Goal: Task Accomplishment & Management: Complete application form

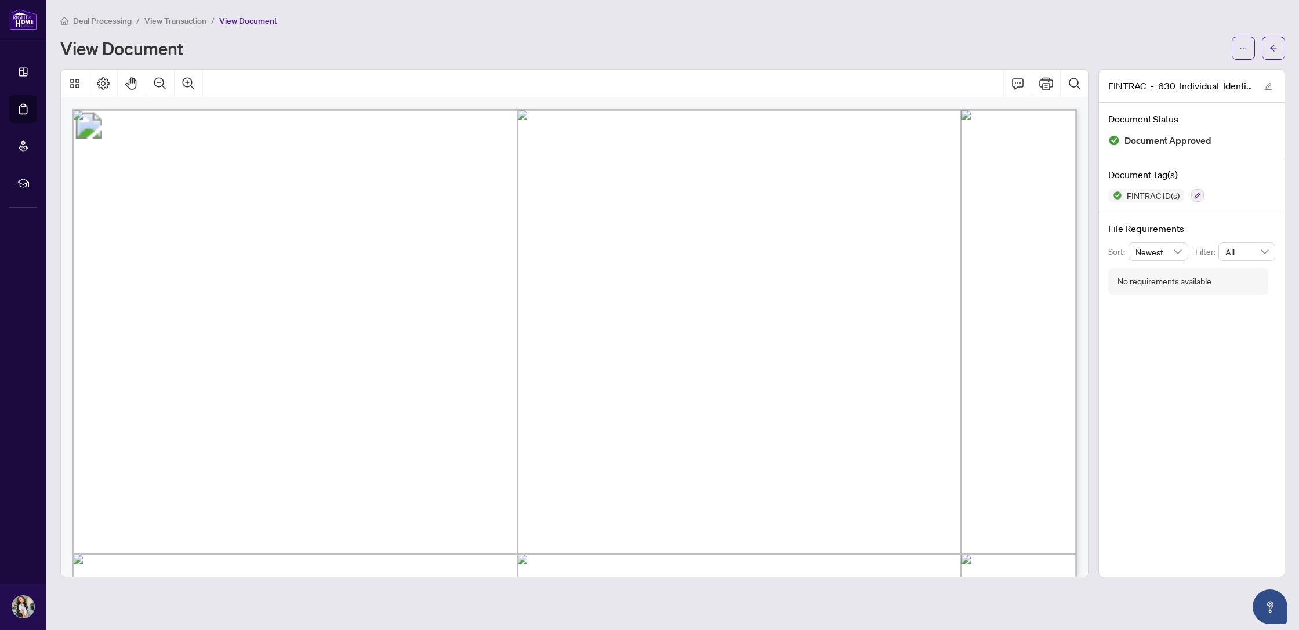
scroll to position [139, 0]
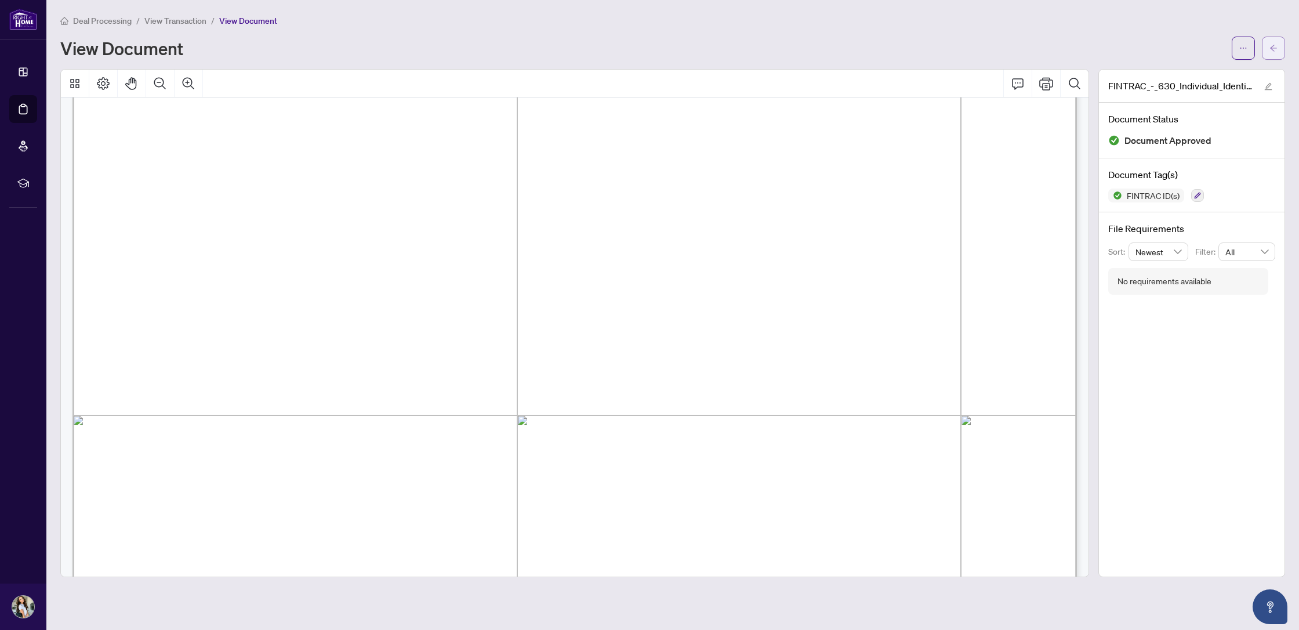
click at [1268, 48] on button "button" at bounding box center [1273, 48] width 23 height 23
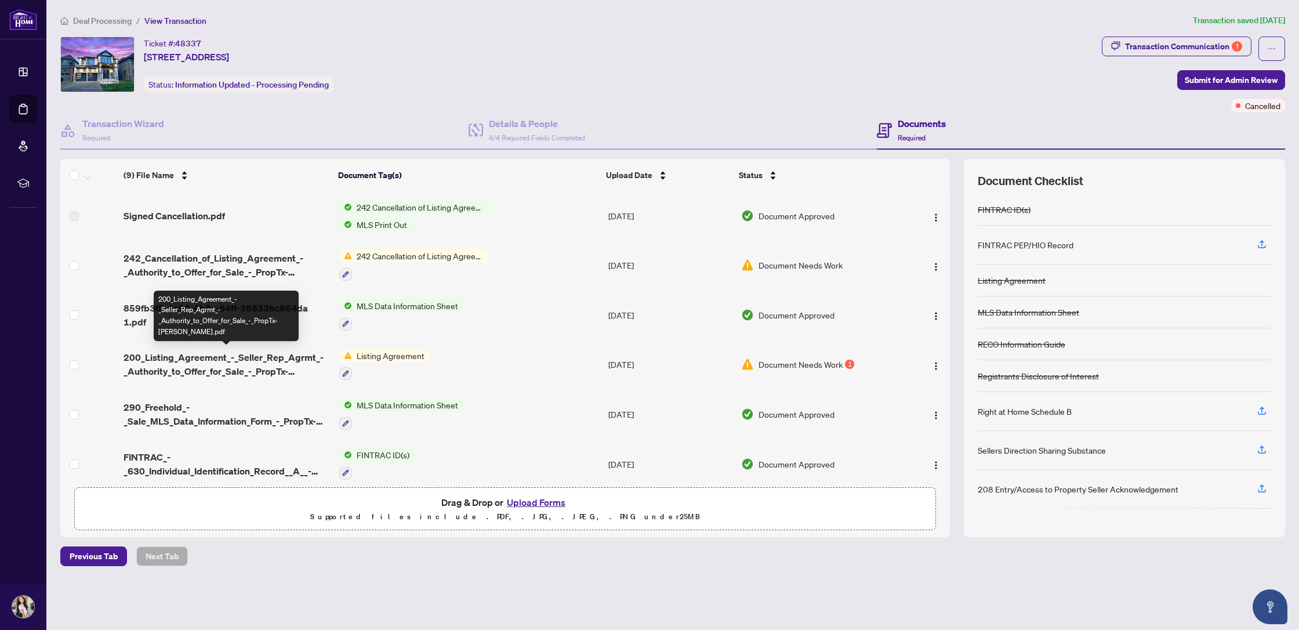
click at [292, 350] on span "200_Listing_Agreement_-_Seller_Rep_Agrmt_-_Authority_to_Offer_for_Sale_-_PropTx…" at bounding box center [227, 364] width 206 height 28
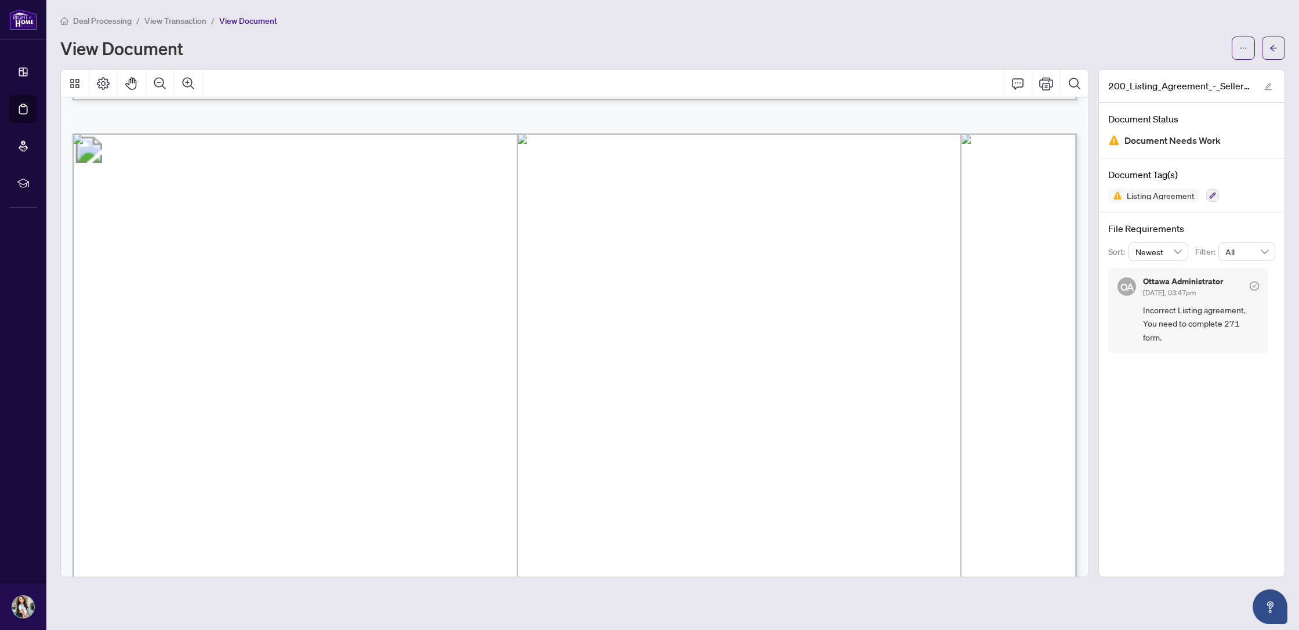
scroll to position [4285, 0]
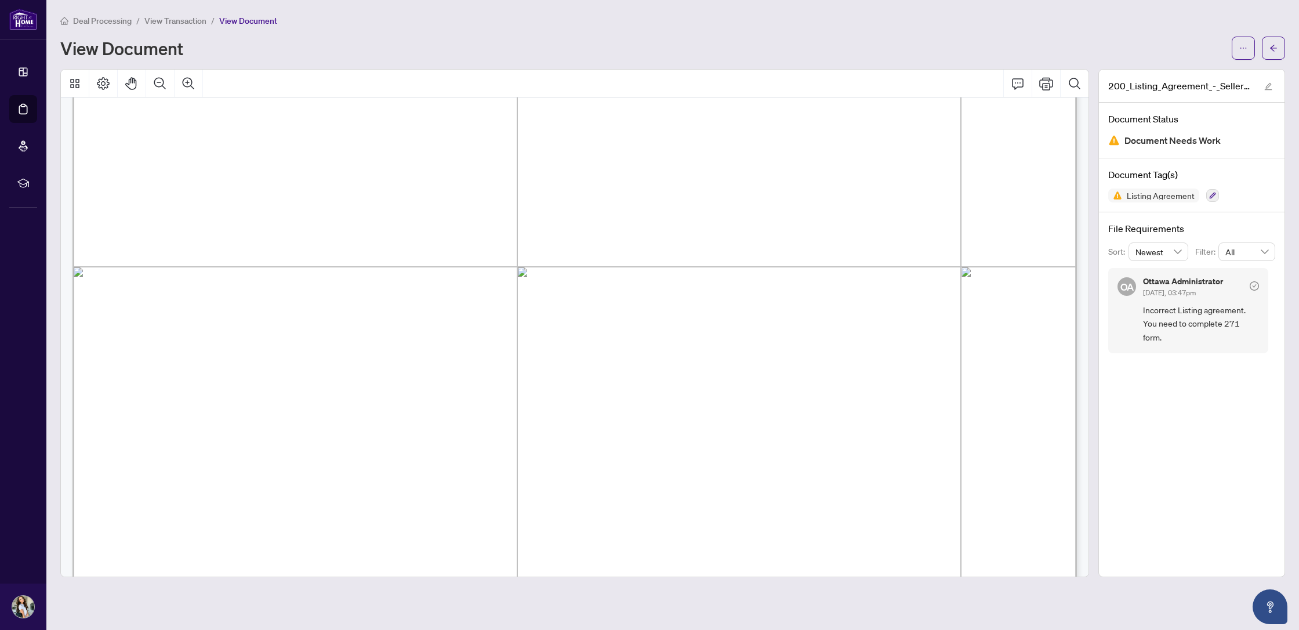
drag, startPoint x: 147, startPoint y: 194, endPoint x: 745, endPoint y: 555, distance: 698.5
click at [536, 342] on span ", sets out the details of the provision of services, confidentiality and repres…" at bounding box center [693, 350] width 636 height 17
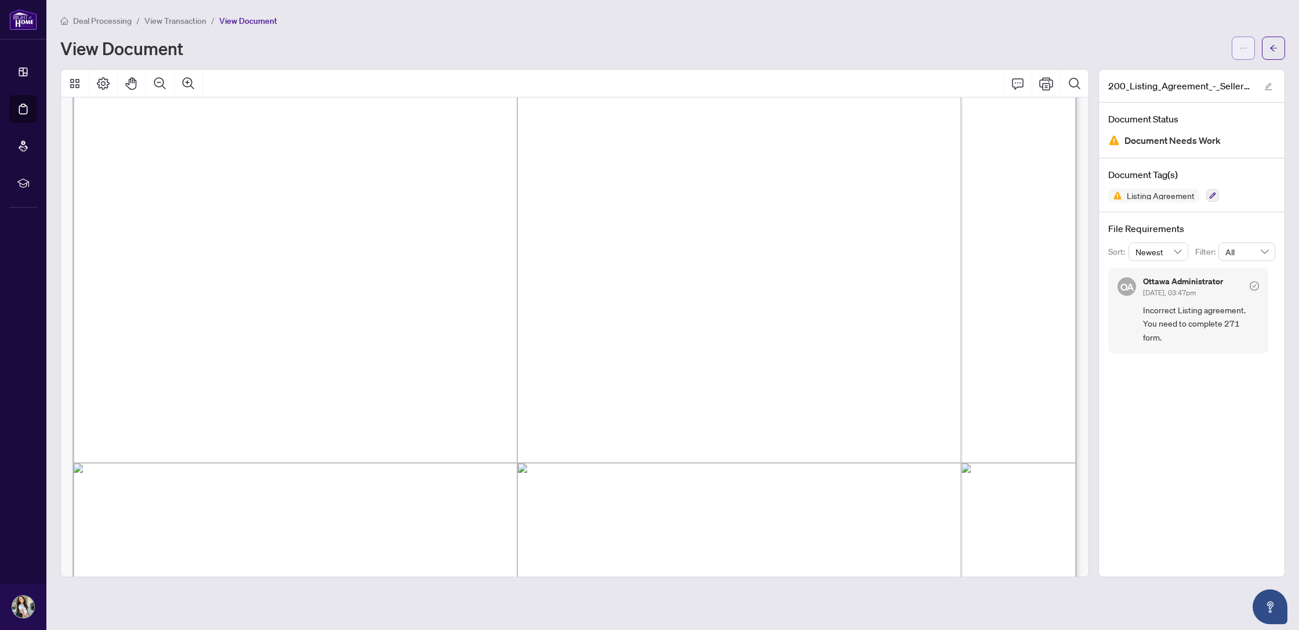
click at [1243, 49] on icon "ellipsis" at bounding box center [1243, 48] width 8 height 8
click at [1189, 73] on span "Download" at bounding box center [1201, 73] width 88 height 13
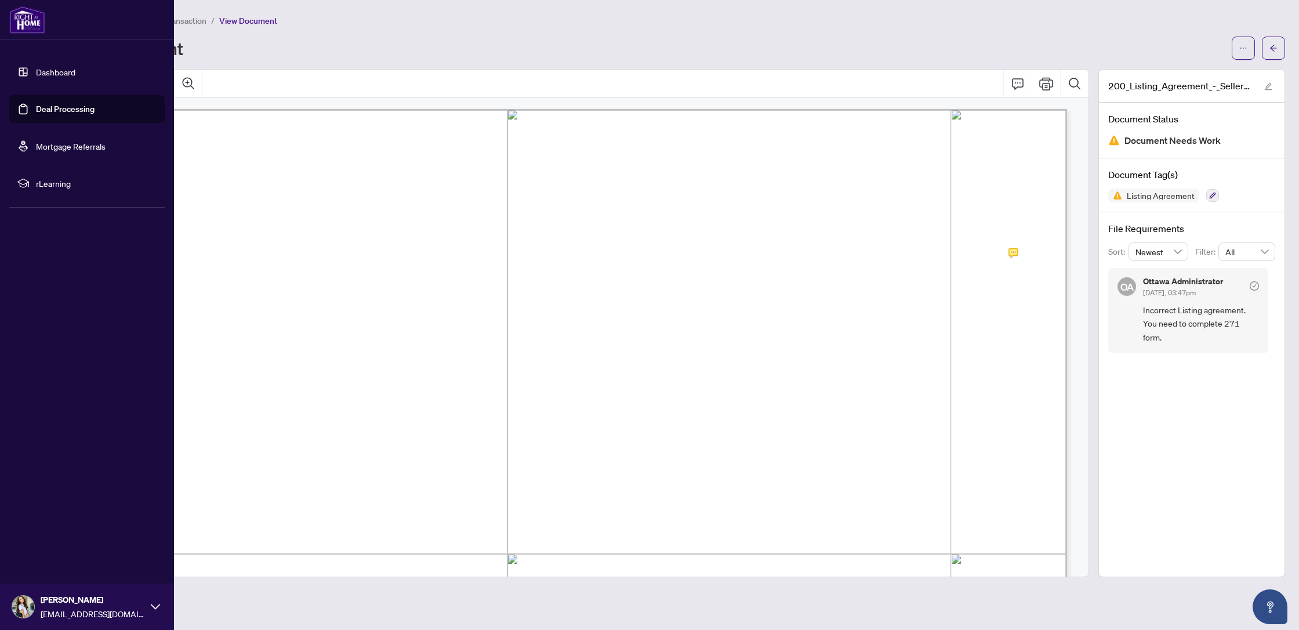
click at [36, 67] on link "Dashboard" at bounding box center [55, 72] width 39 height 10
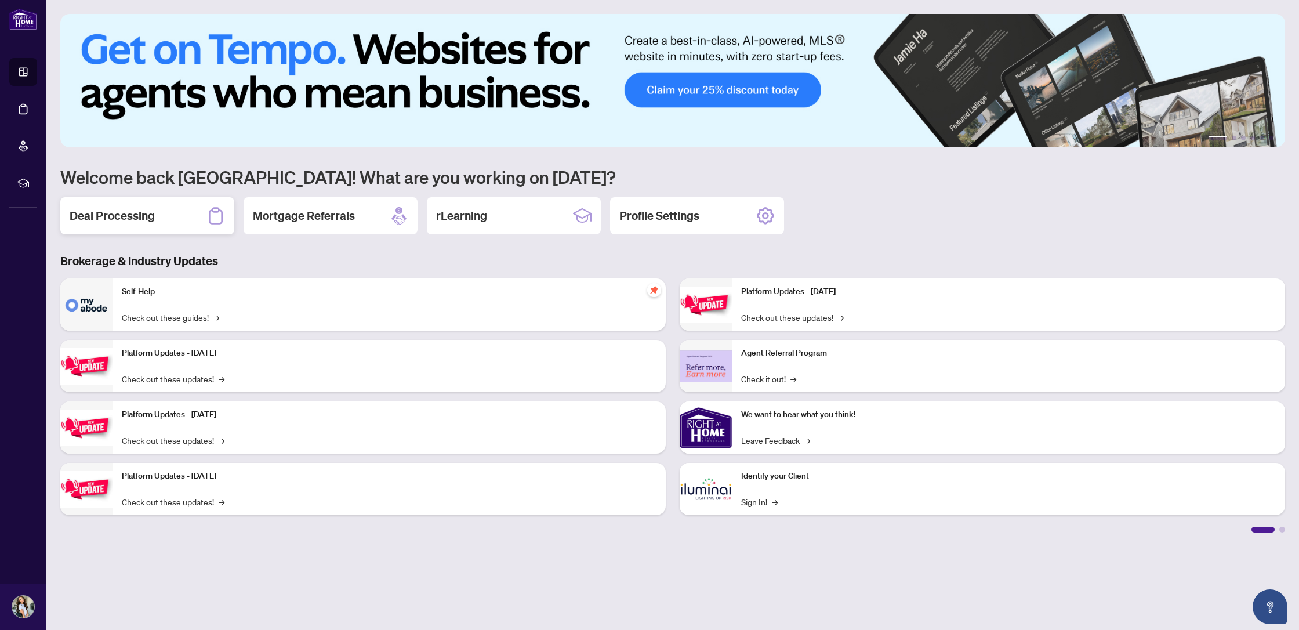
click at [96, 211] on h2 "Deal Processing" at bounding box center [112, 216] width 85 height 16
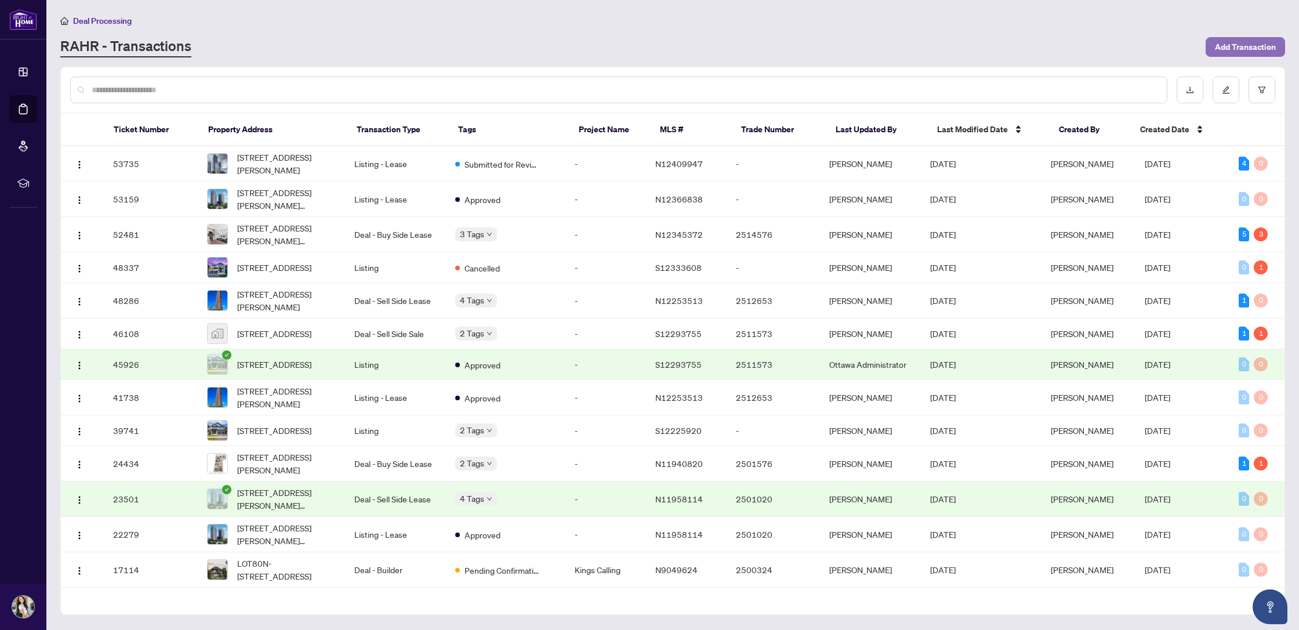
click at [1242, 52] on span "Add Transaction" at bounding box center [1245, 47] width 61 height 19
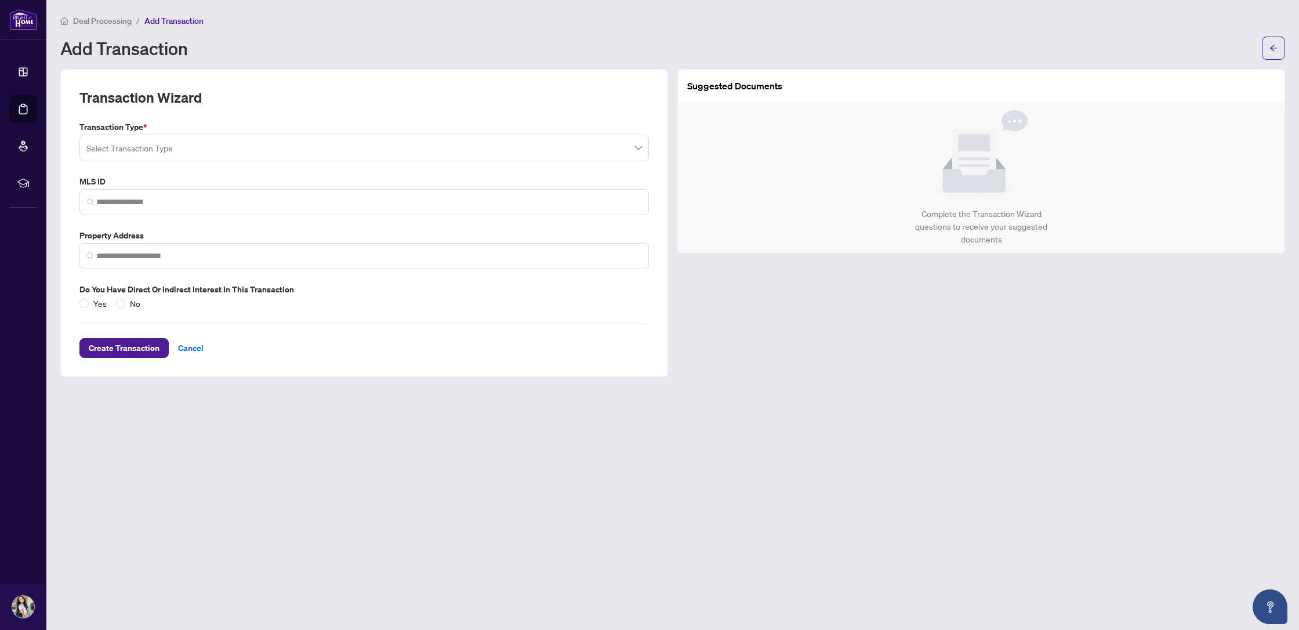
click at [375, 135] on div "Select Transaction Type" at bounding box center [363, 148] width 569 height 27
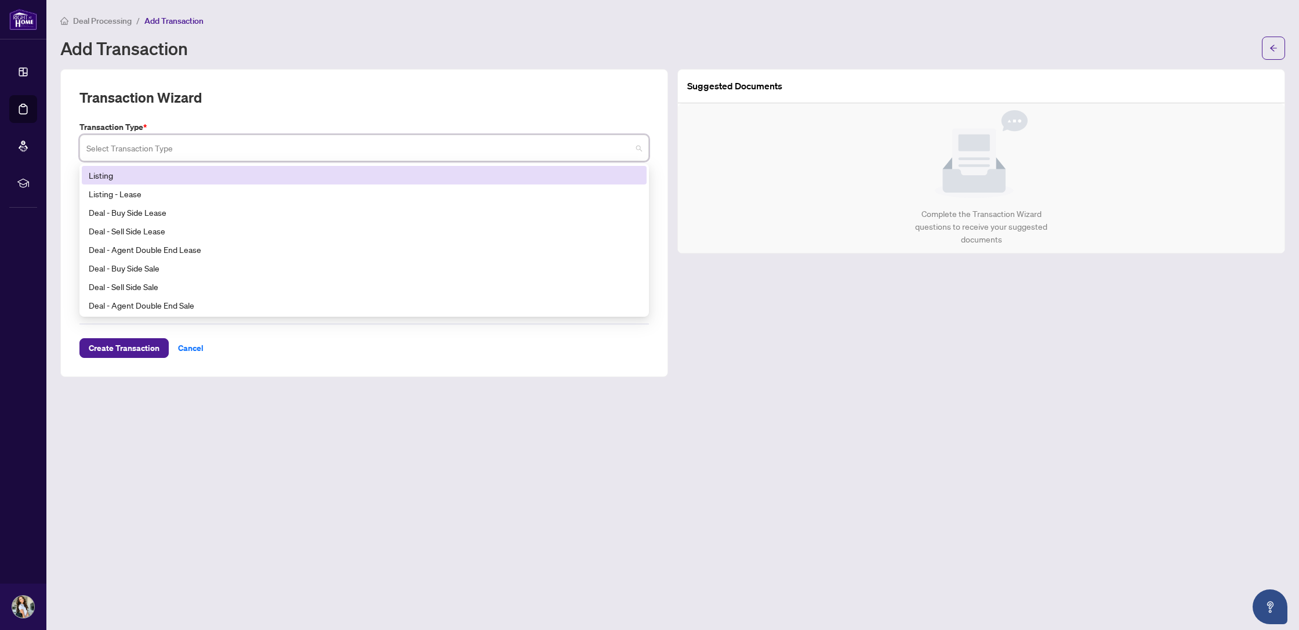
click at [262, 172] on div "Listing" at bounding box center [364, 175] width 551 height 13
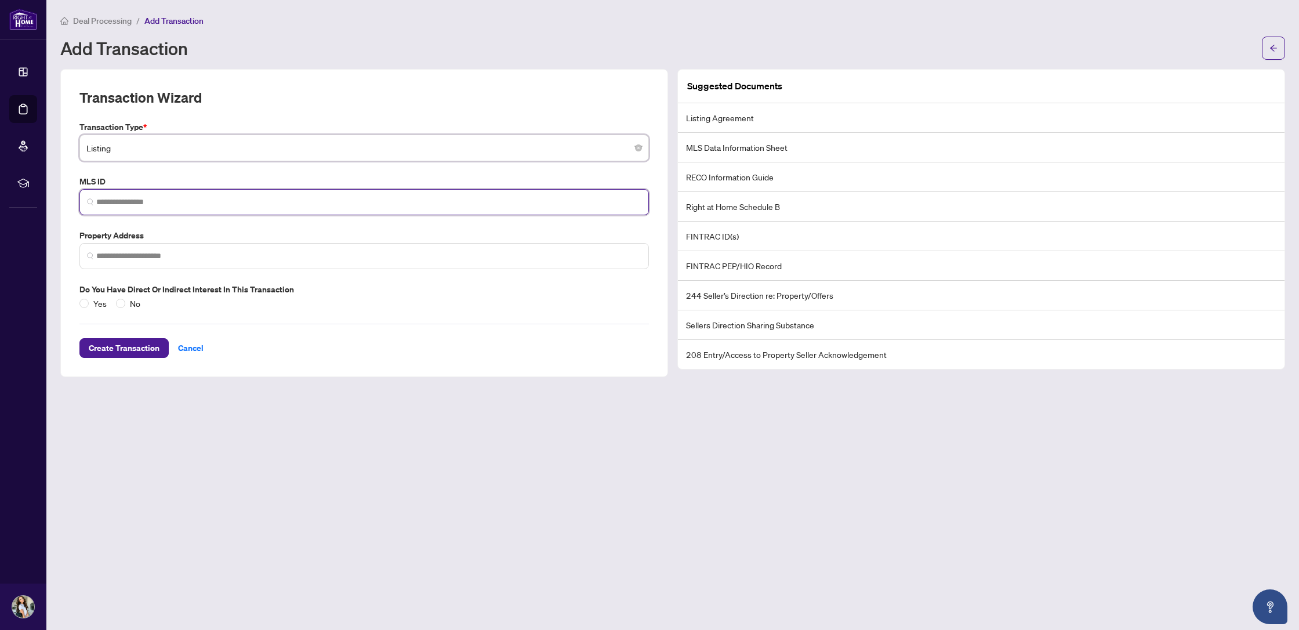
click at [232, 196] on input "search" at bounding box center [368, 202] width 545 height 12
paste input "*********"
type input "*********"
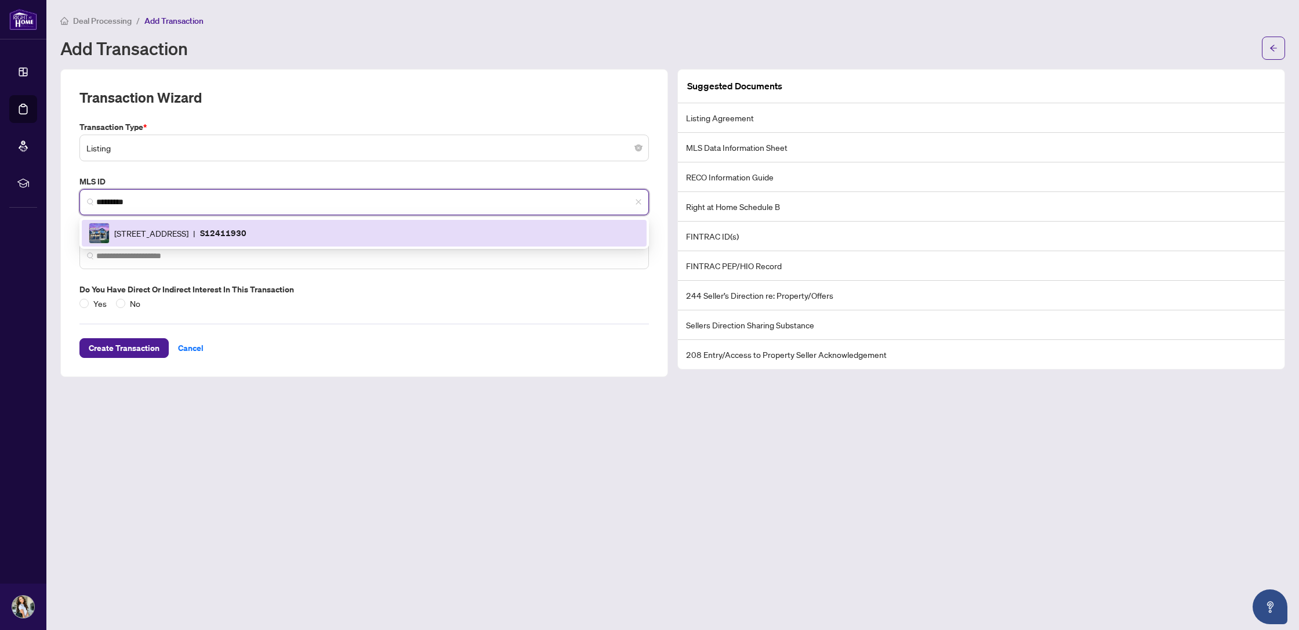
click at [188, 234] on span "[STREET_ADDRESS]" at bounding box center [151, 233] width 74 height 13
type input "**********"
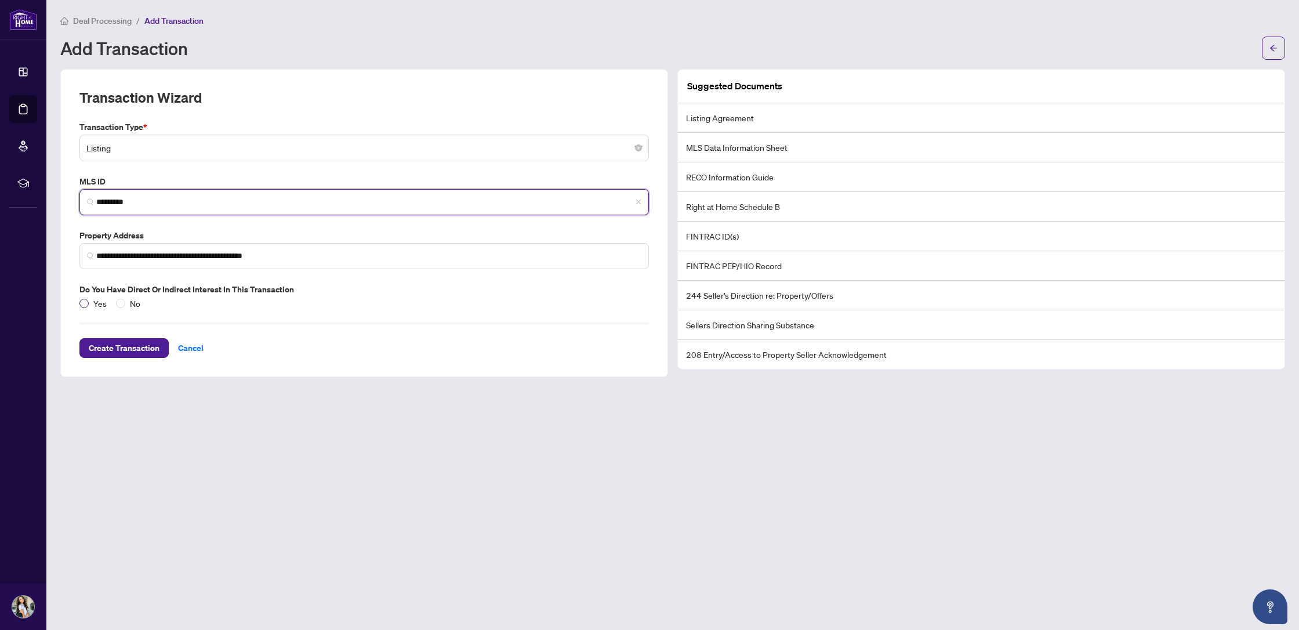
type input "*********"
click at [93, 302] on span "Yes" at bounding box center [100, 303] width 23 height 13
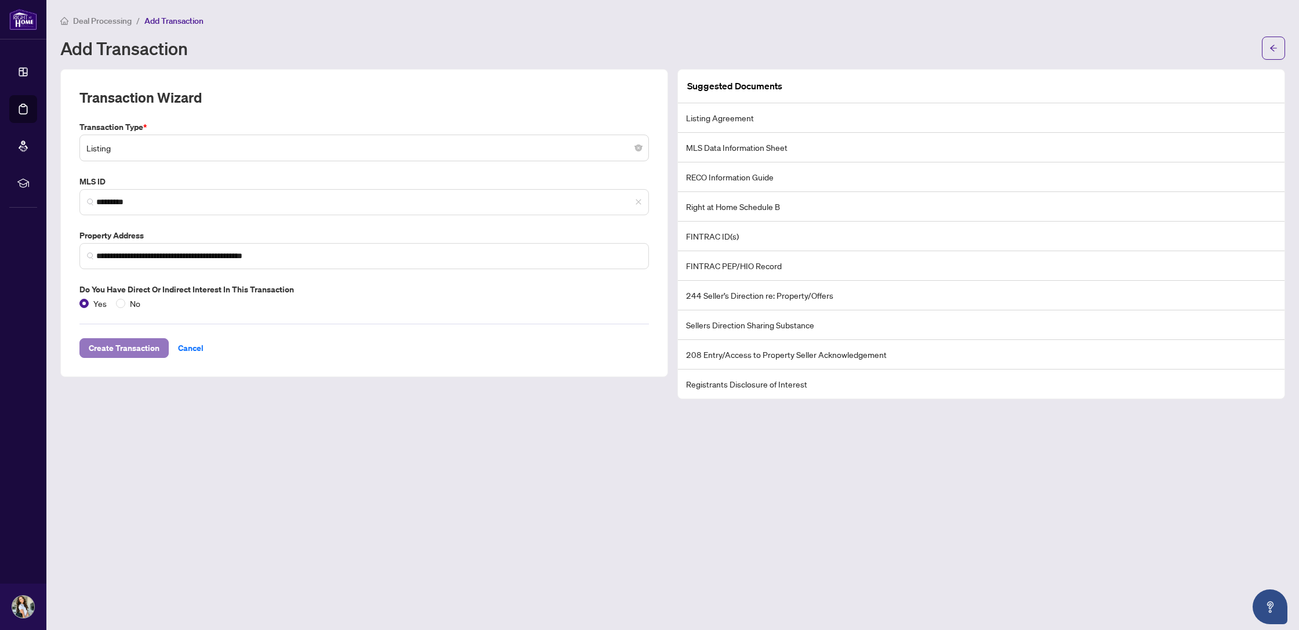
click at [145, 352] on span "Create Transaction" at bounding box center [124, 348] width 71 height 19
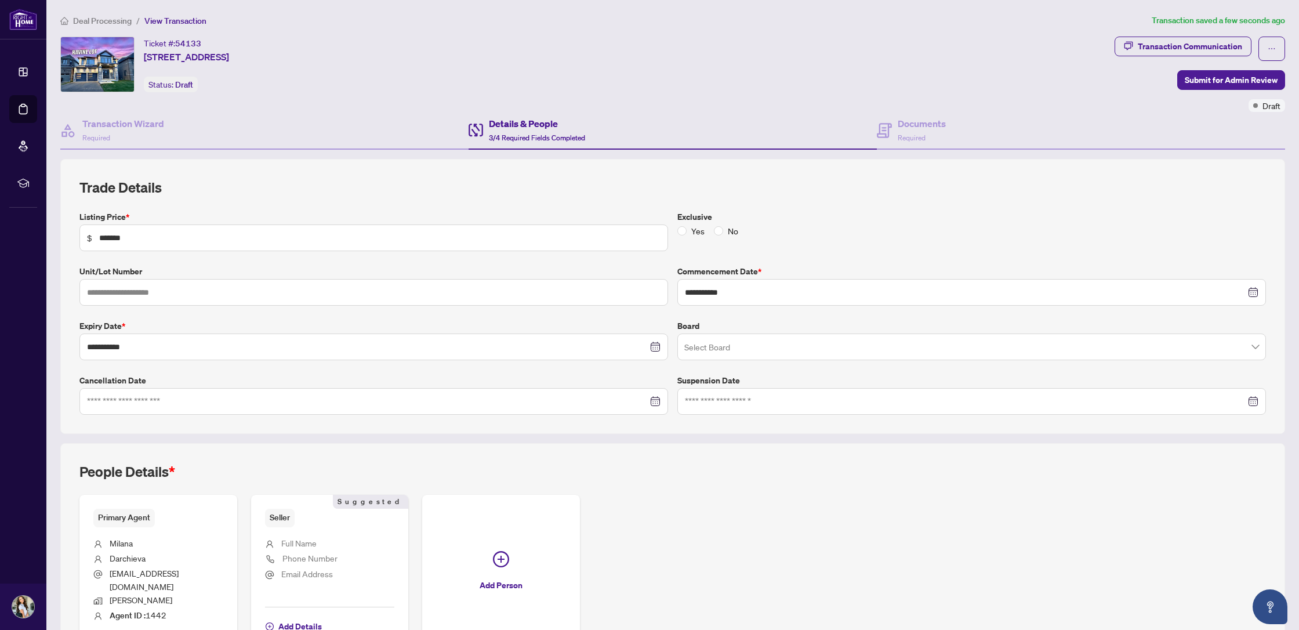
scroll to position [70, 0]
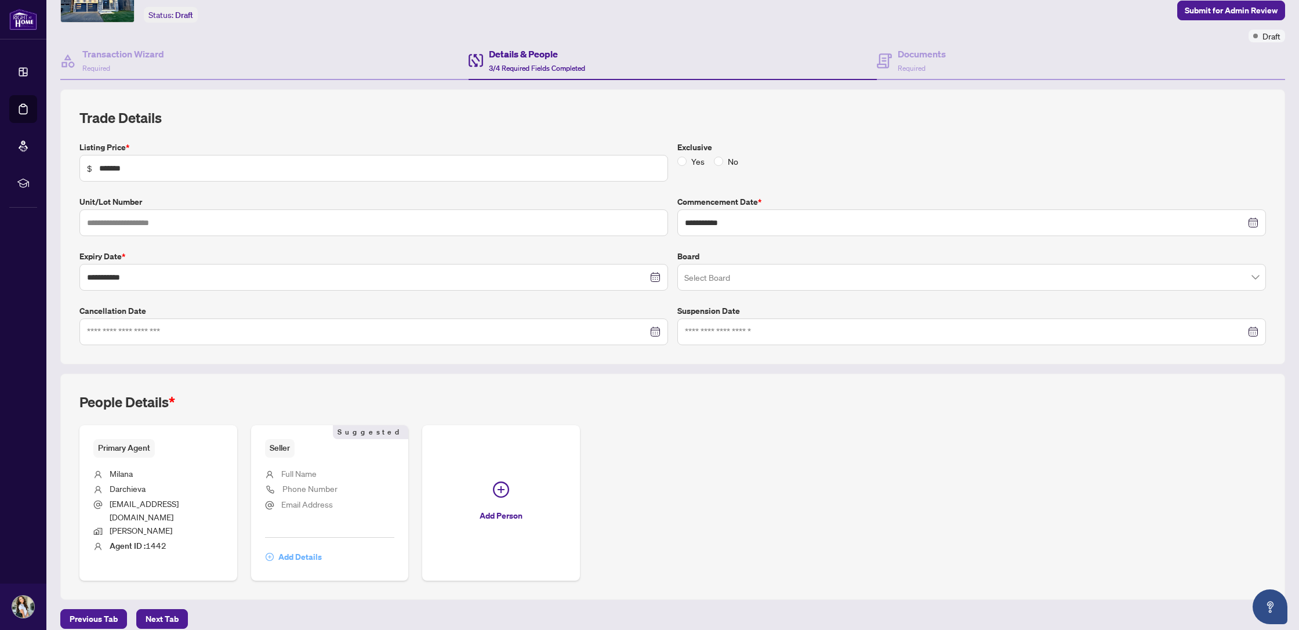
click at [306, 547] on span "Add Details" at bounding box center [299, 556] width 43 height 19
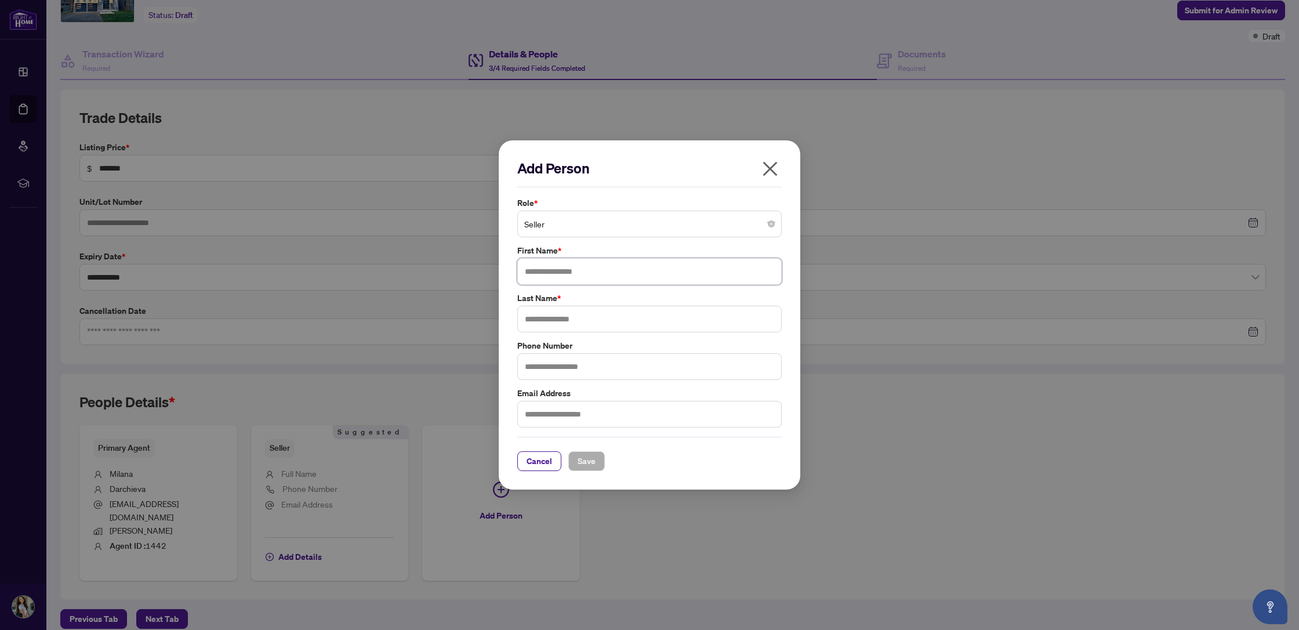
click at [578, 268] on input "text" at bounding box center [649, 271] width 264 height 27
drag, startPoint x: 615, startPoint y: 268, endPoint x: 550, endPoint y: 270, distance: 65.6
click at [550, 270] on input "**********" at bounding box center [649, 271] width 264 height 27
type input "******"
click at [572, 321] on input "text" at bounding box center [649, 319] width 264 height 27
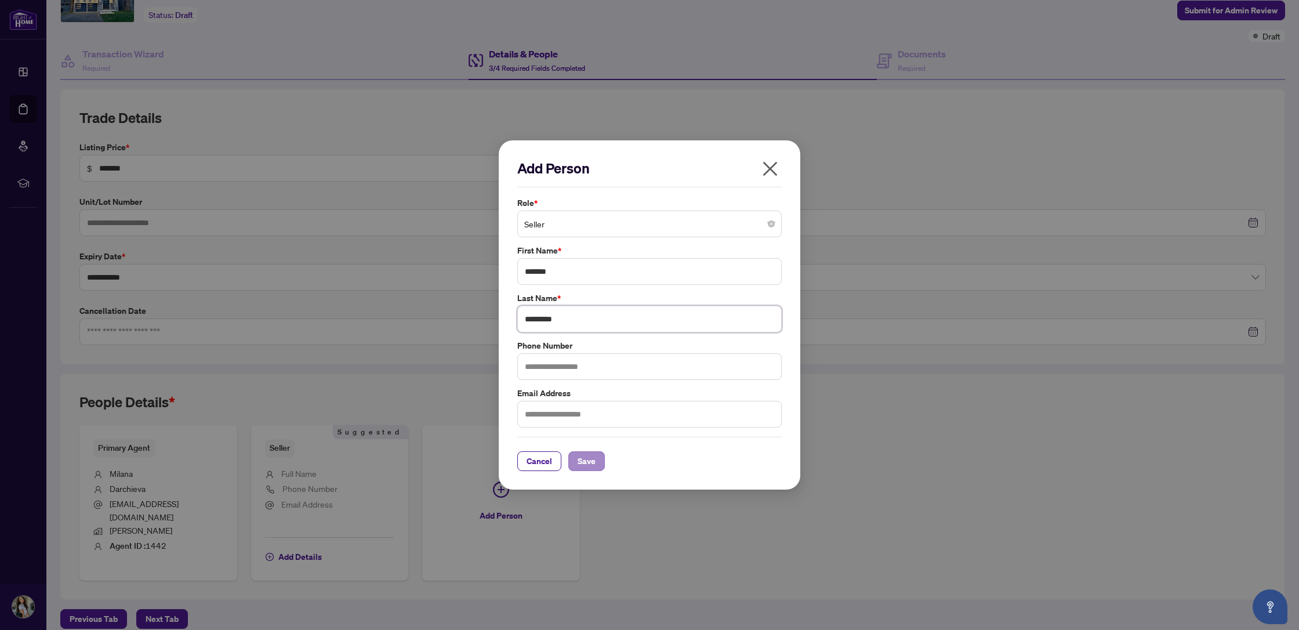
type input "*********"
click at [589, 463] on span "Save" at bounding box center [587, 461] width 18 height 19
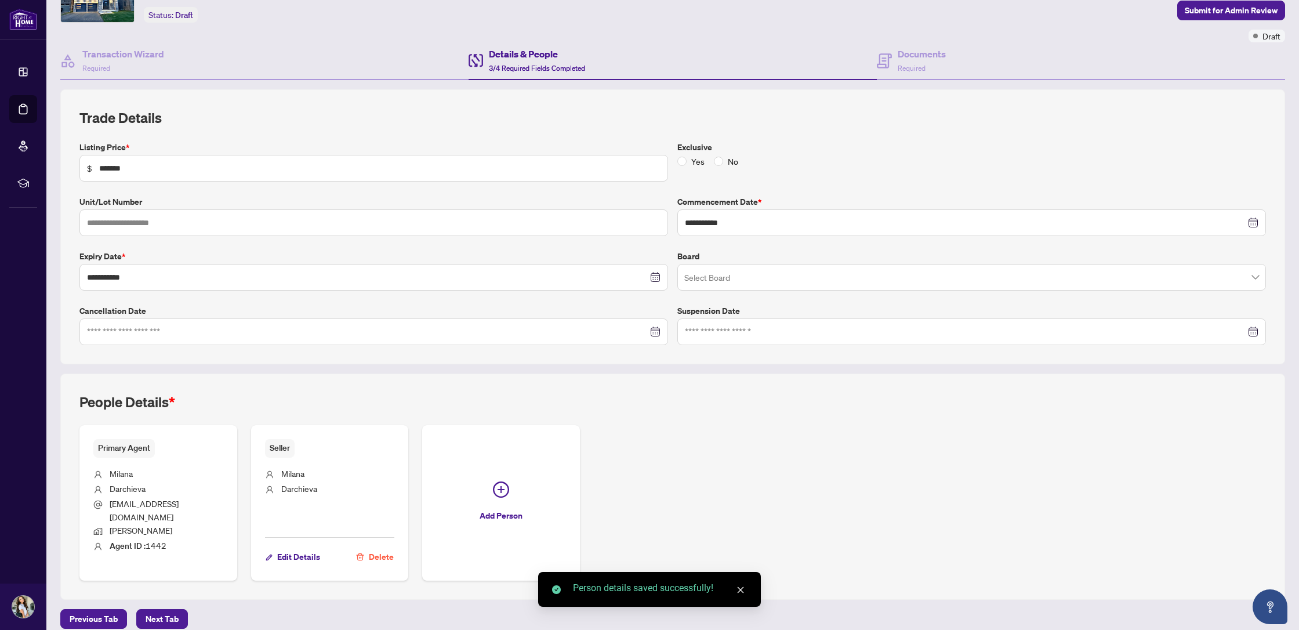
scroll to position [69, 0]
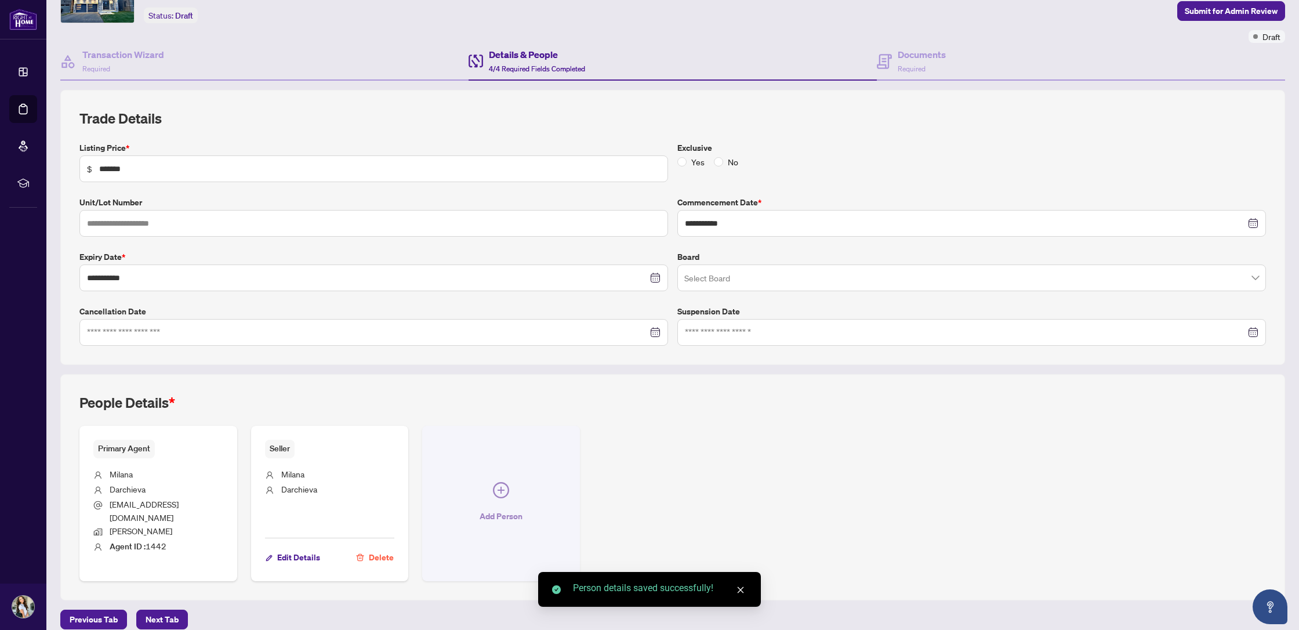
click at [510, 483] on button "Add Person" at bounding box center [501, 503] width 158 height 155
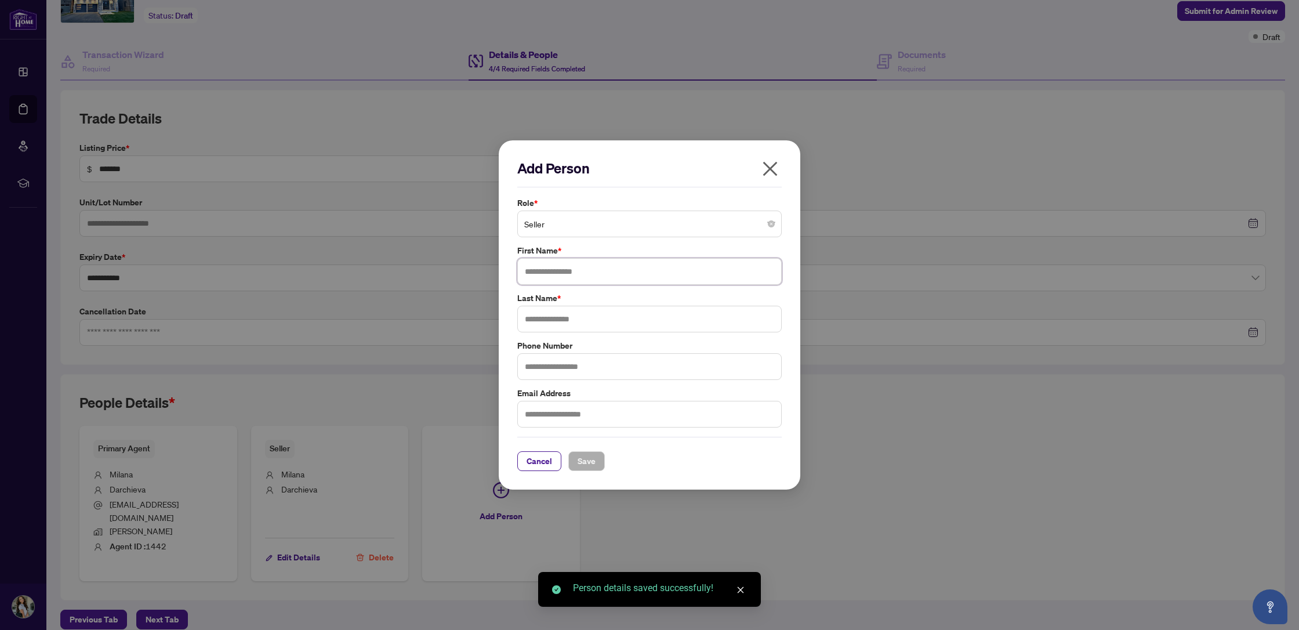
click at [564, 280] on input "text" at bounding box center [649, 271] width 264 height 27
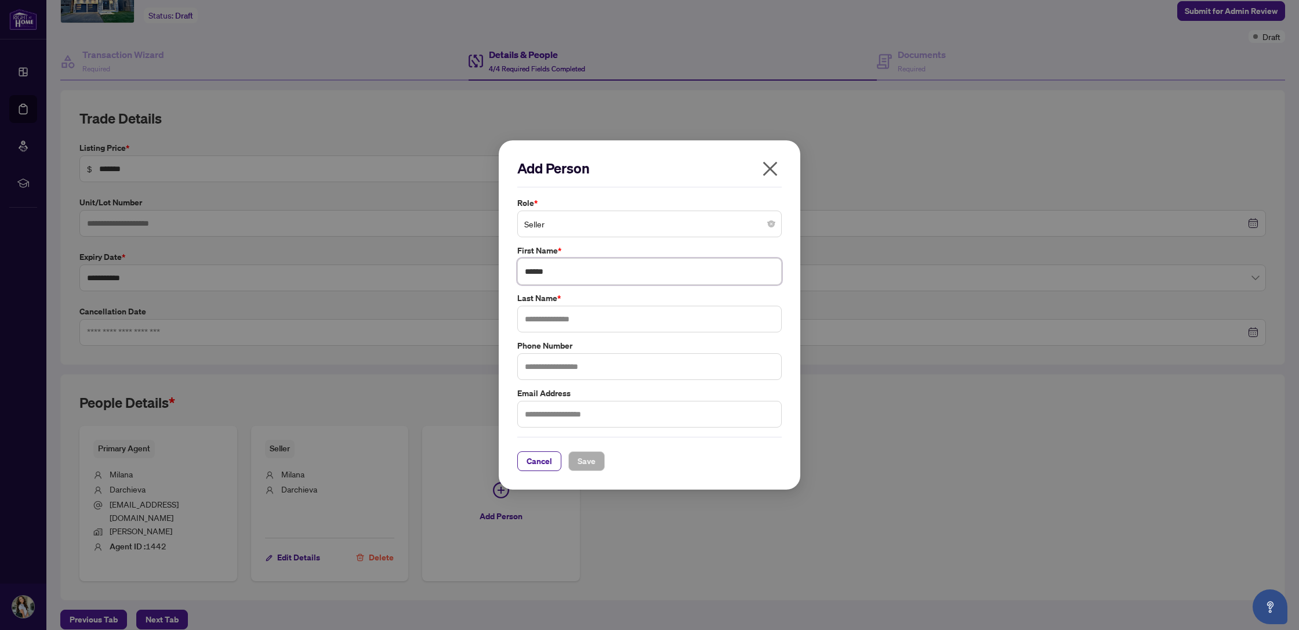
type input "*****"
click at [569, 322] on input "text" at bounding box center [649, 319] width 264 height 27
type input "*"
type input "********"
click at [591, 452] on span "Save" at bounding box center [587, 461] width 18 height 19
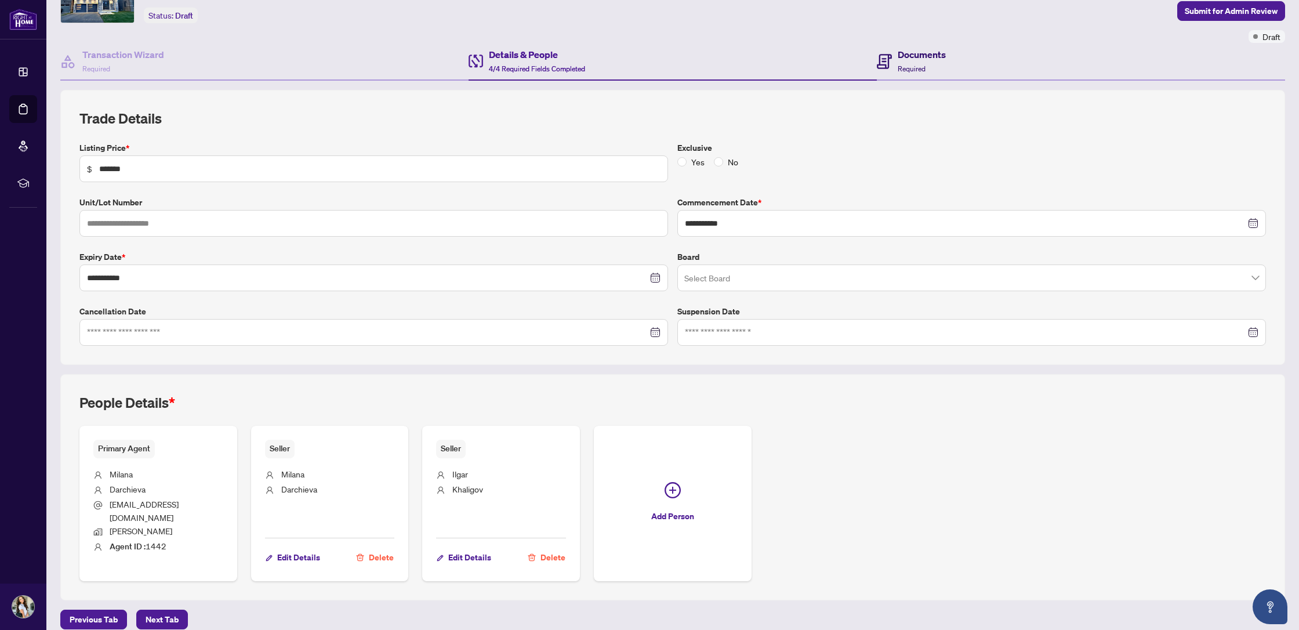
click at [914, 64] on span "Required" at bounding box center [912, 68] width 28 height 9
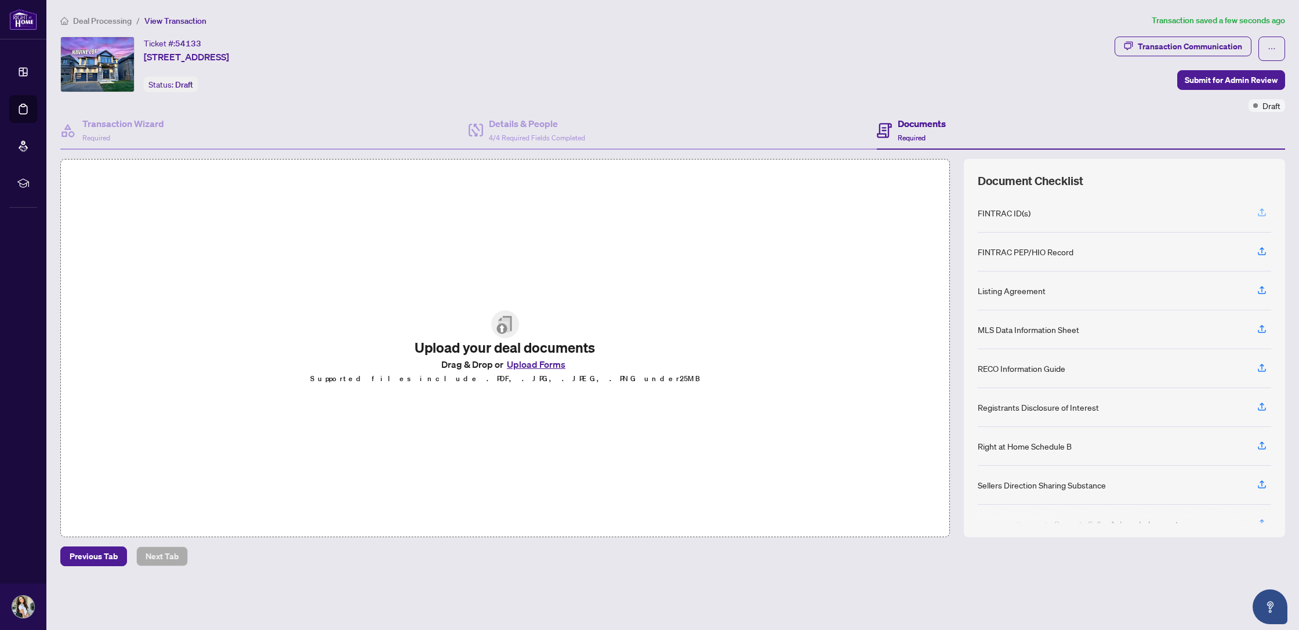
click at [1260, 213] on icon "button" at bounding box center [1262, 212] width 10 height 10
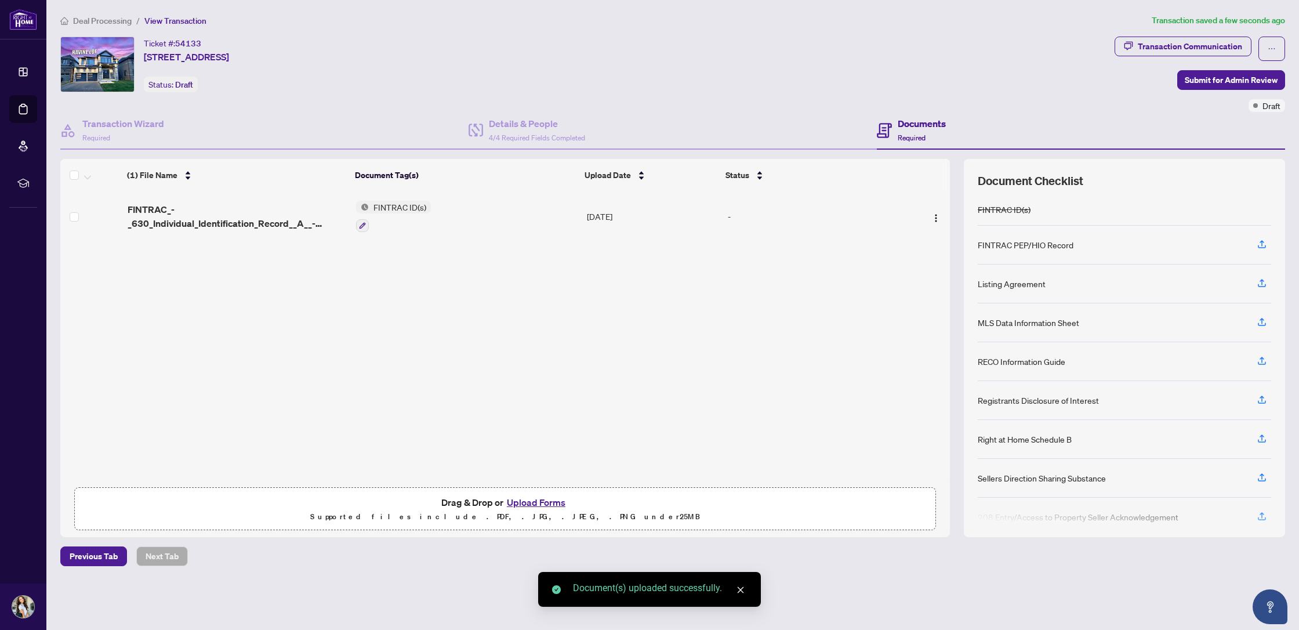
scroll to position [56, 0]
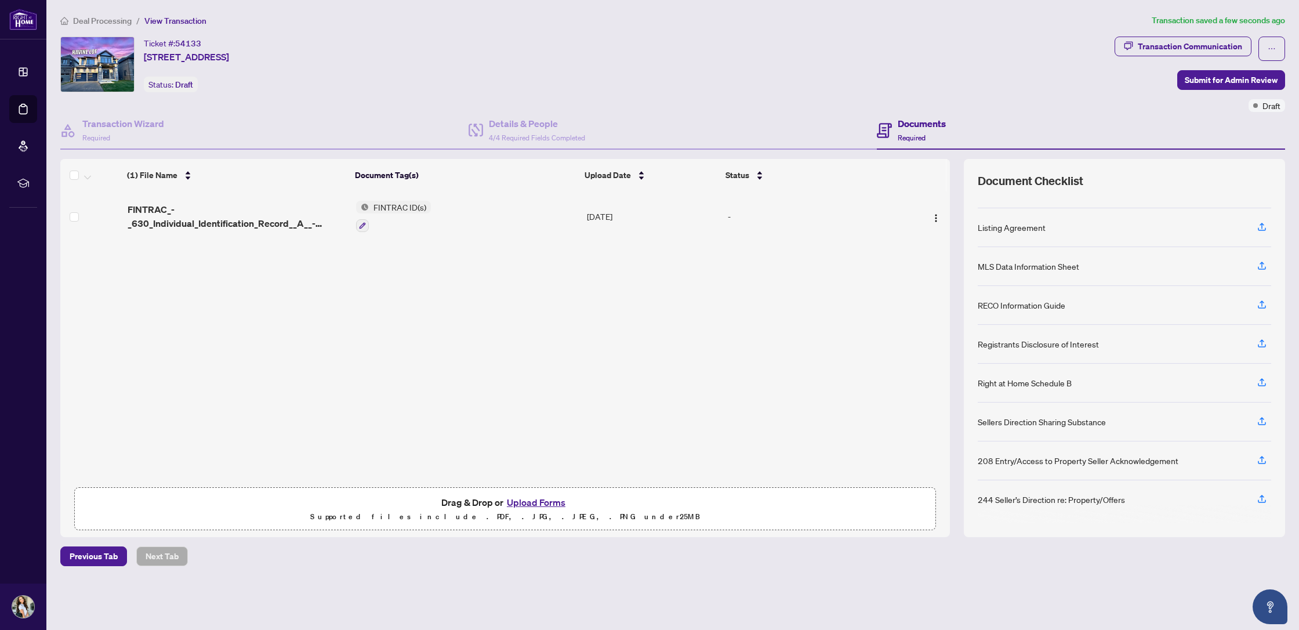
click at [534, 504] on button "Upload Forms" at bounding box center [536, 502] width 66 height 15
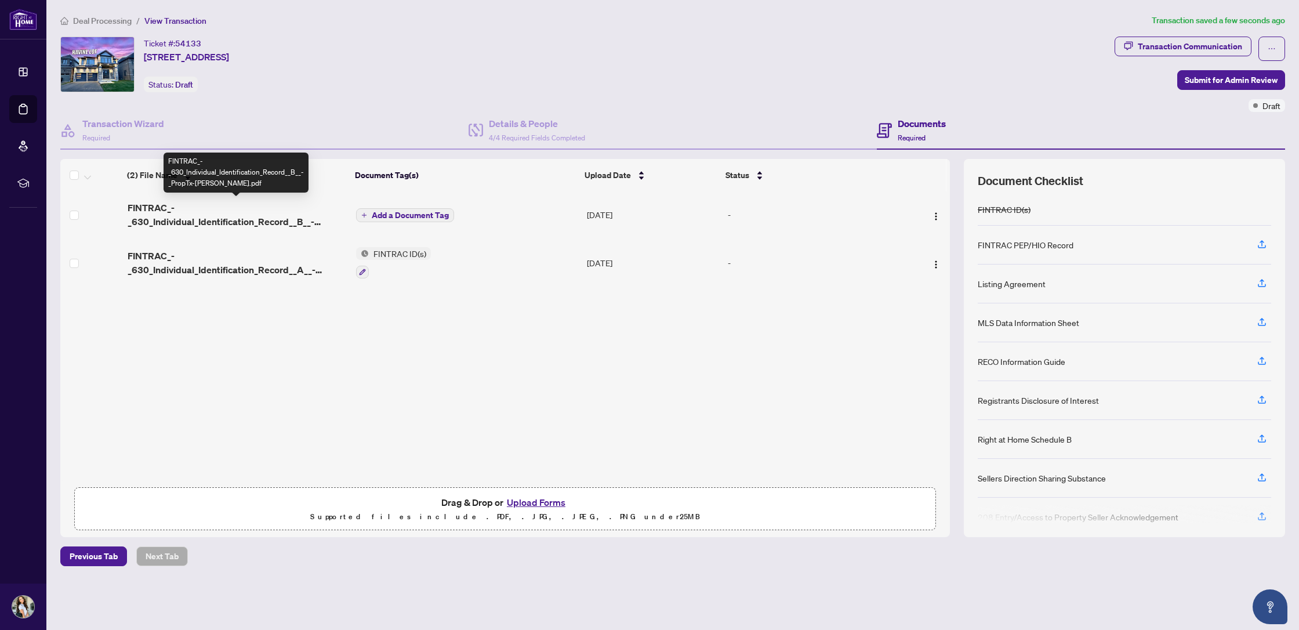
click at [155, 216] on span "FINTRAC_-_630_Individual_Identification_Record__B__-_PropTx-[PERSON_NAME].pdf" at bounding box center [237, 215] width 219 height 28
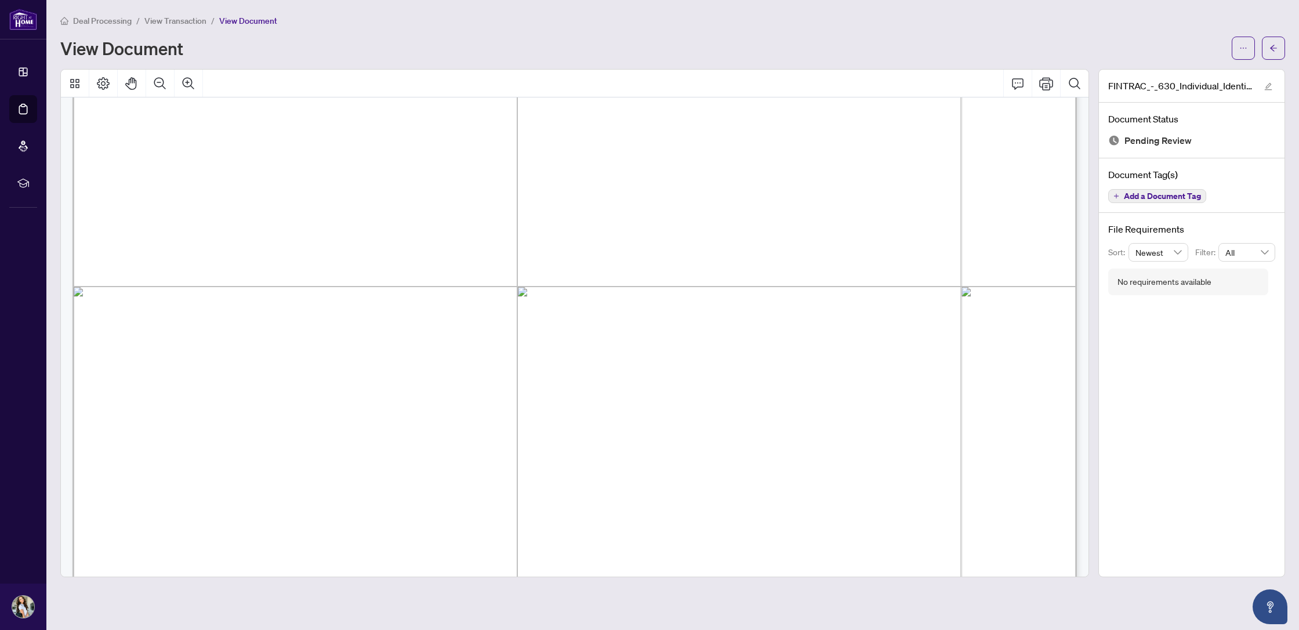
scroll to position [269, 0]
click at [1278, 52] on button "button" at bounding box center [1273, 48] width 23 height 23
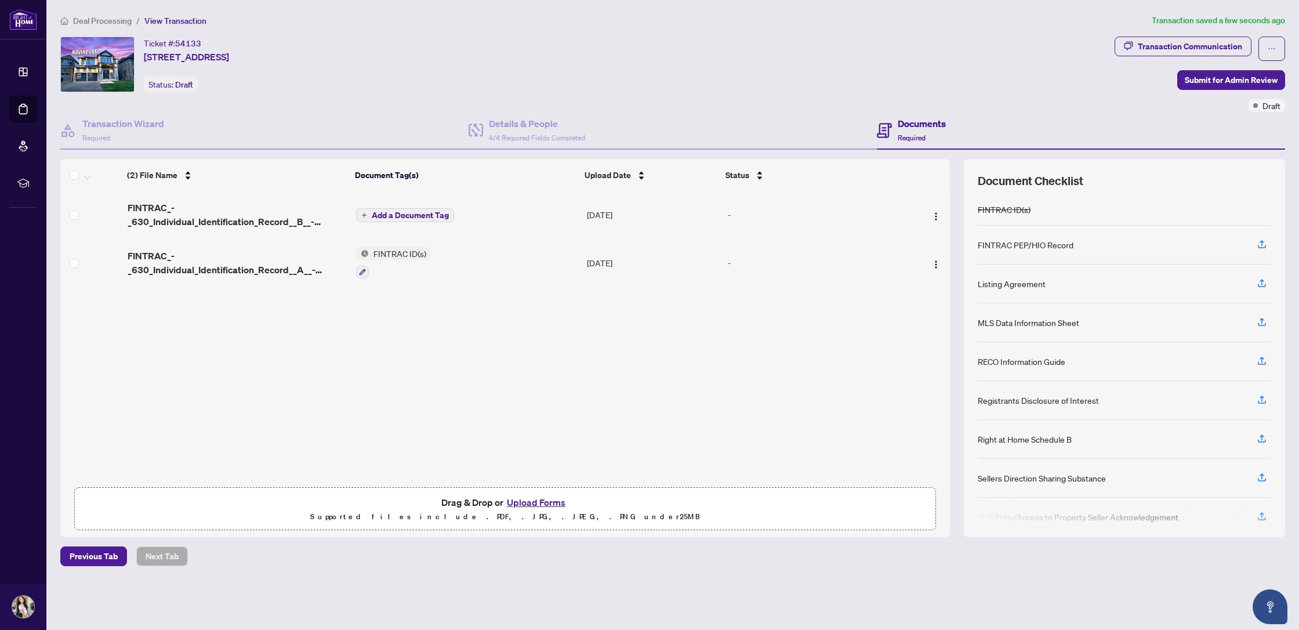
click at [252, 268] on span "FINTRAC_-_630_Individual_Identification_Record__A__-_PropTx-[PERSON_NAME].pdf" at bounding box center [237, 263] width 219 height 28
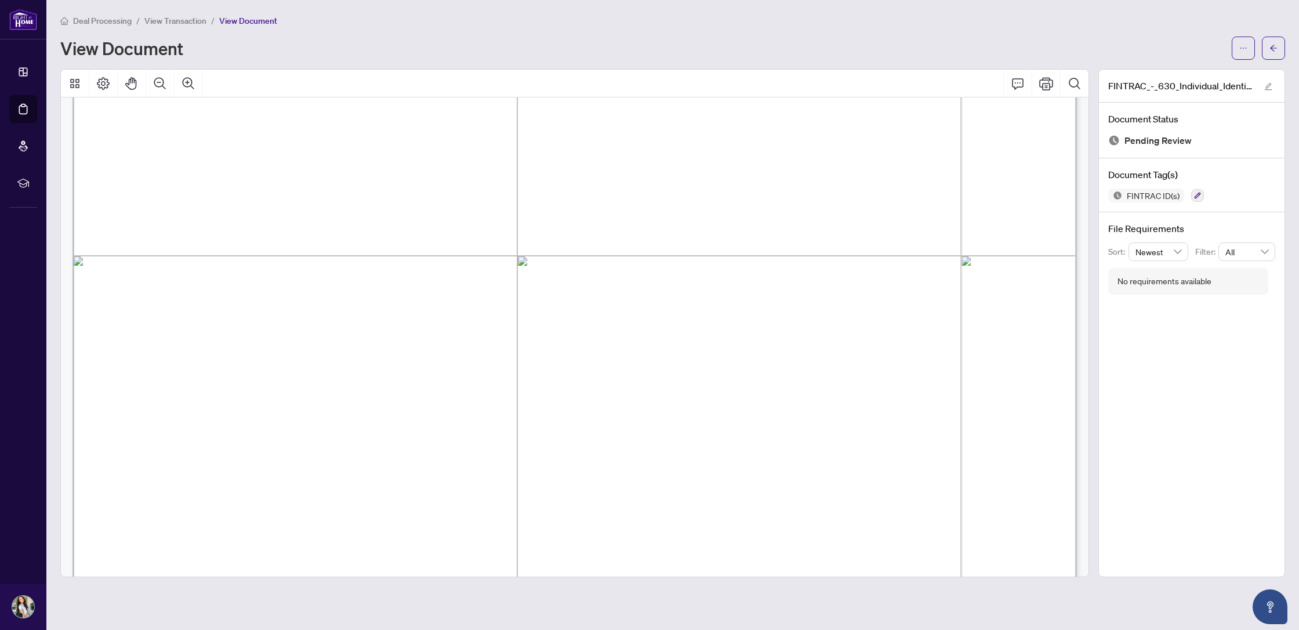
scroll to position [306, 0]
click at [1277, 42] on span "button" at bounding box center [1273, 48] width 8 height 19
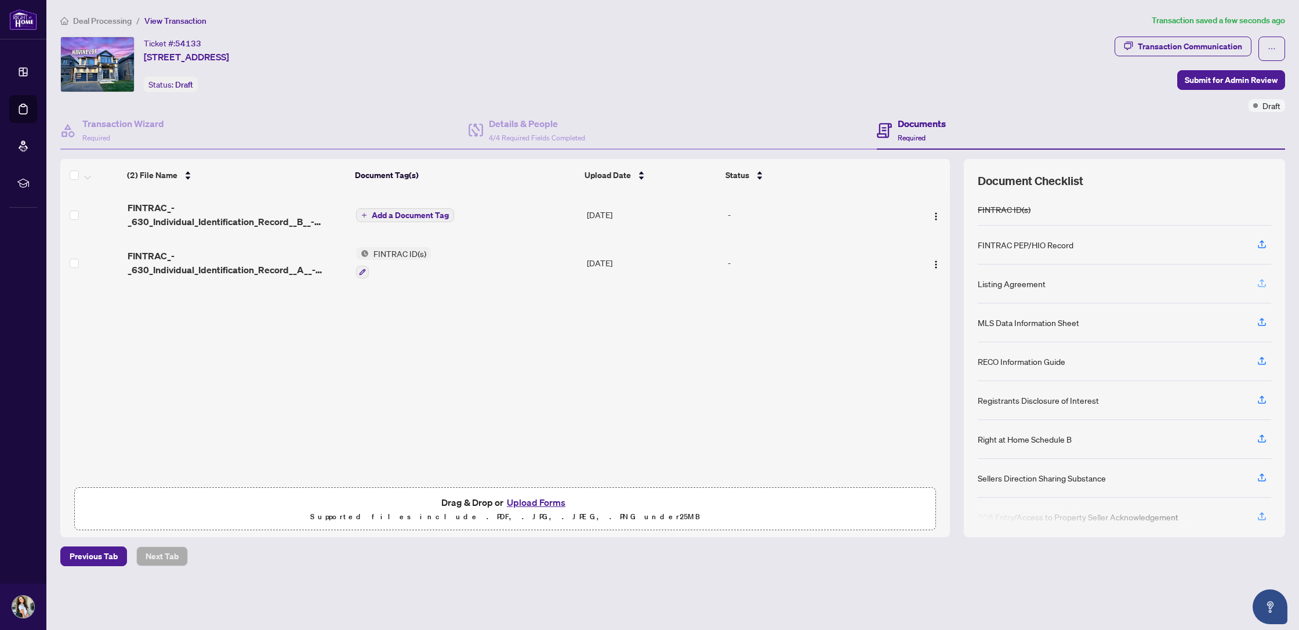
click at [1263, 284] on icon "button" at bounding box center [1262, 283] width 10 height 10
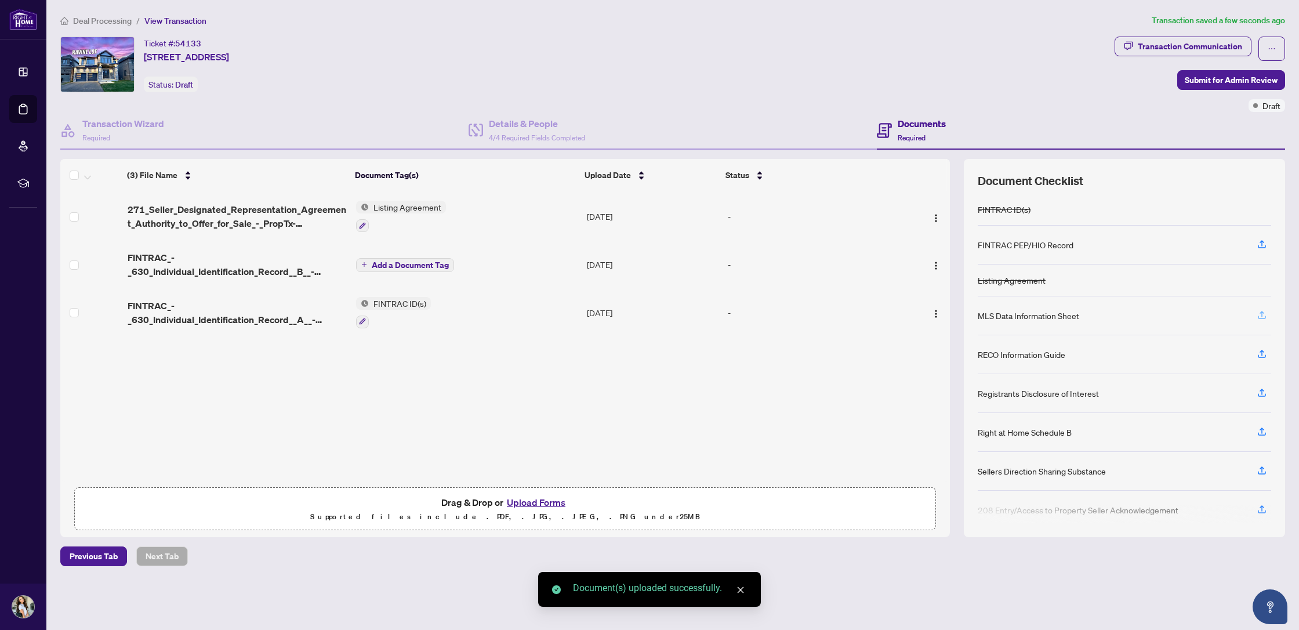
click at [1260, 318] on icon "button" at bounding box center [1262, 315] width 10 height 10
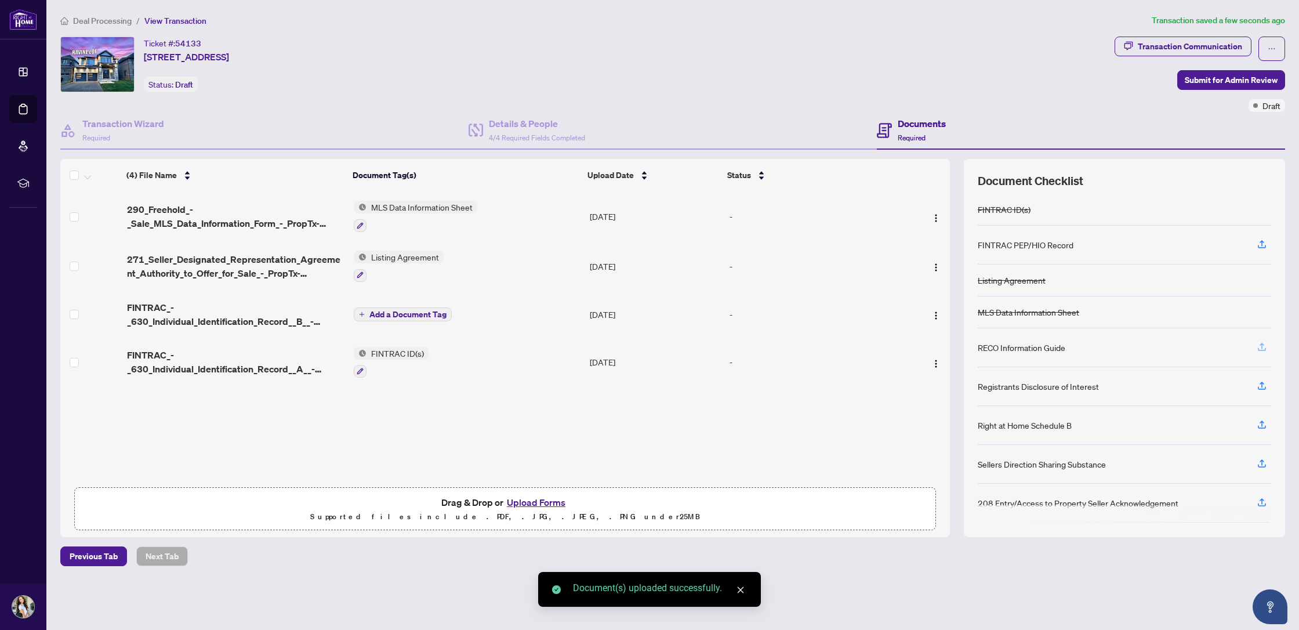
click at [1258, 345] on icon "button" at bounding box center [1262, 347] width 10 height 10
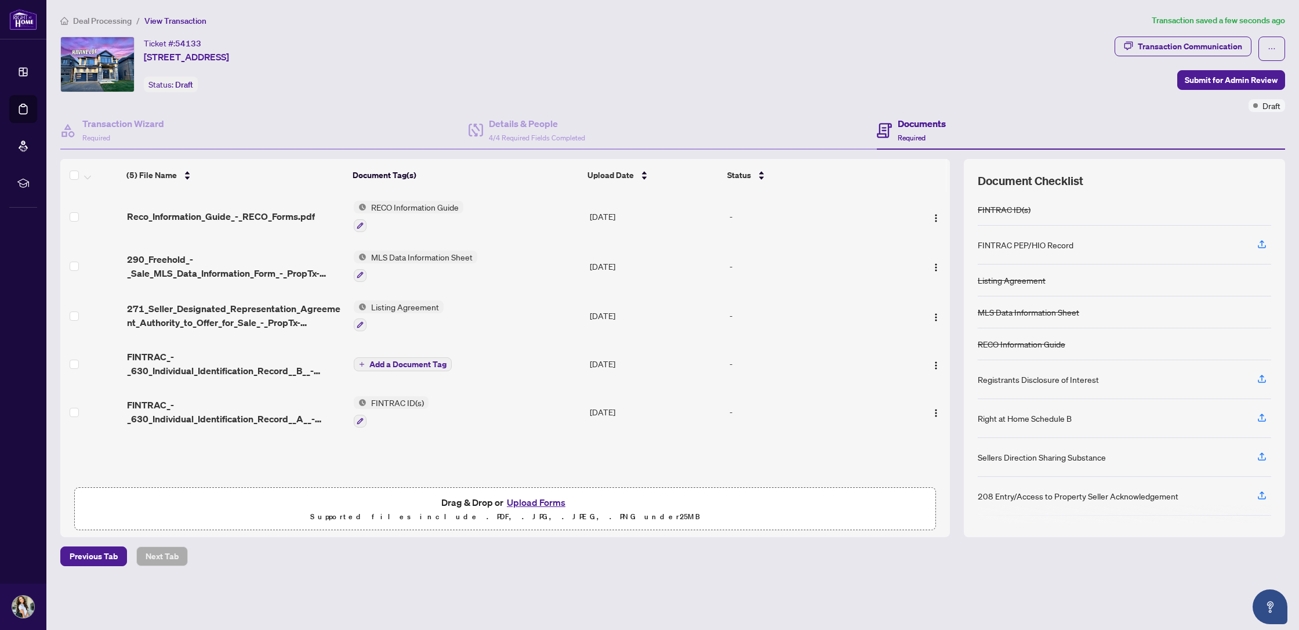
click at [536, 504] on button "Upload Forms" at bounding box center [536, 502] width 66 height 15
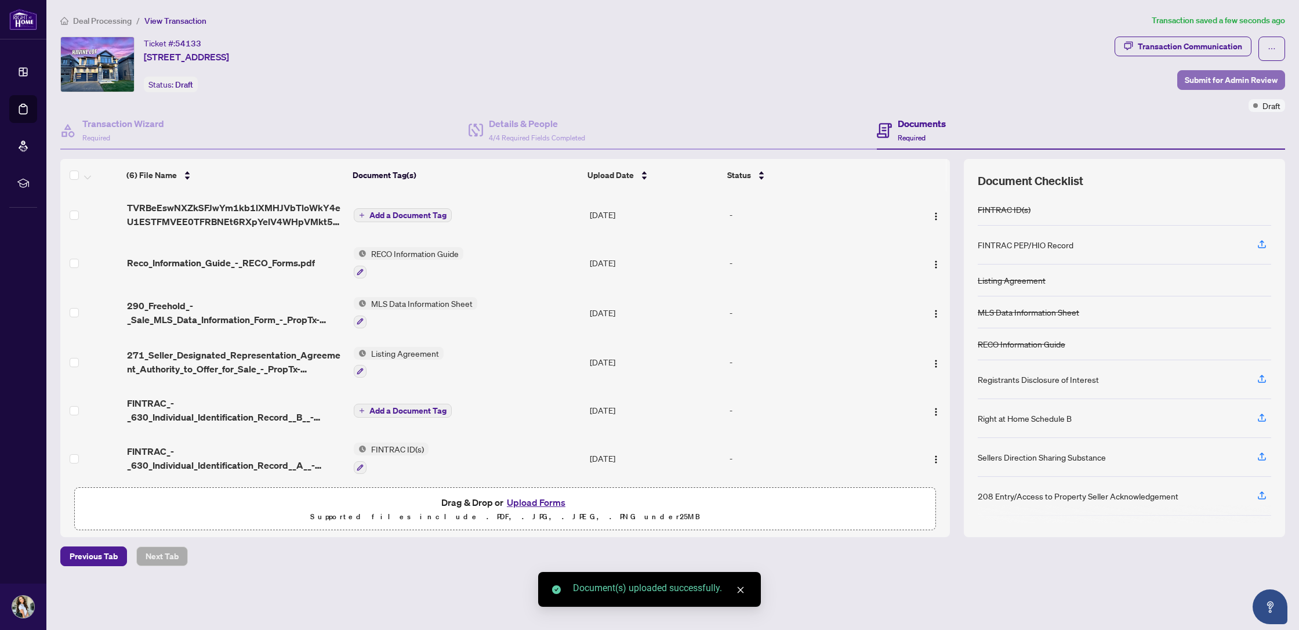
click at [1249, 81] on span "Submit for Admin Review" at bounding box center [1231, 80] width 93 height 19
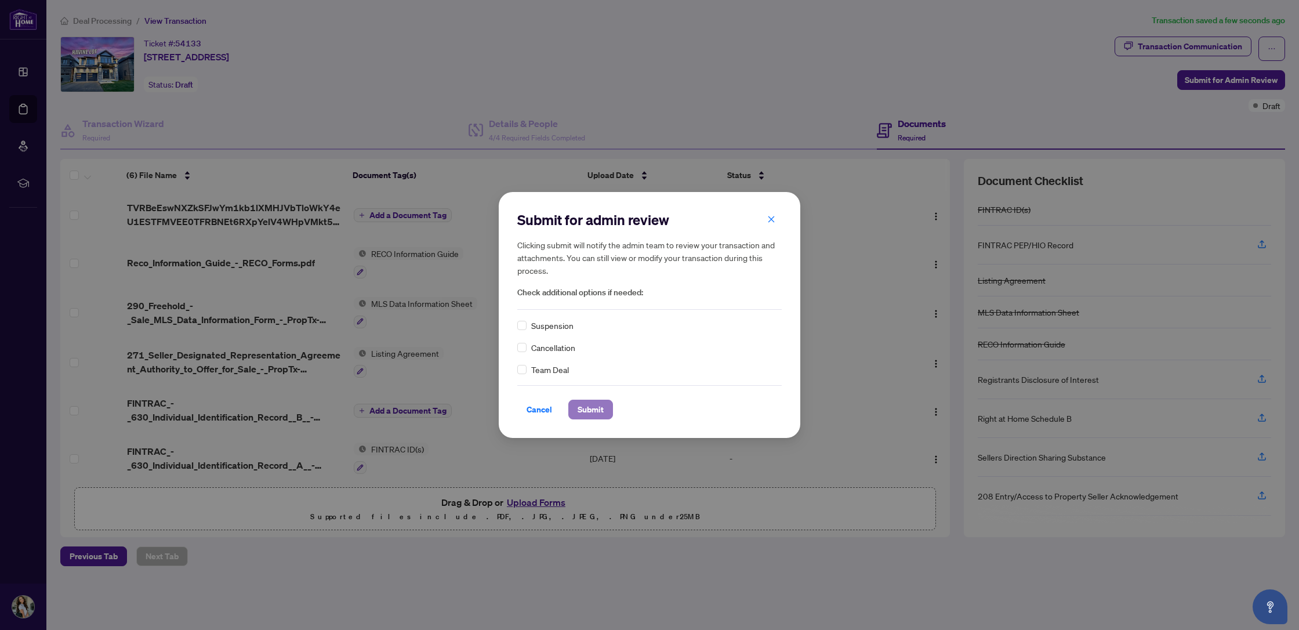
click at [590, 410] on span "Submit" at bounding box center [591, 409] width 26 height 19
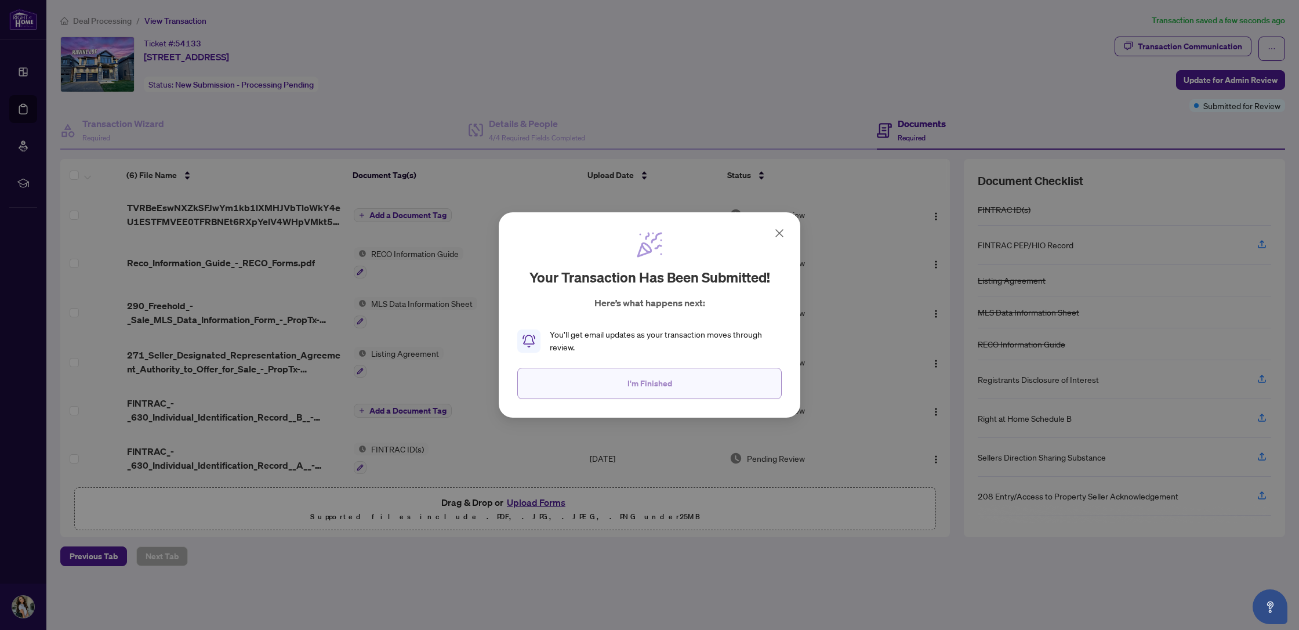
click at [648, 385] on span "I'm Finished" at bounding box center [649, 383] width 45 height 19
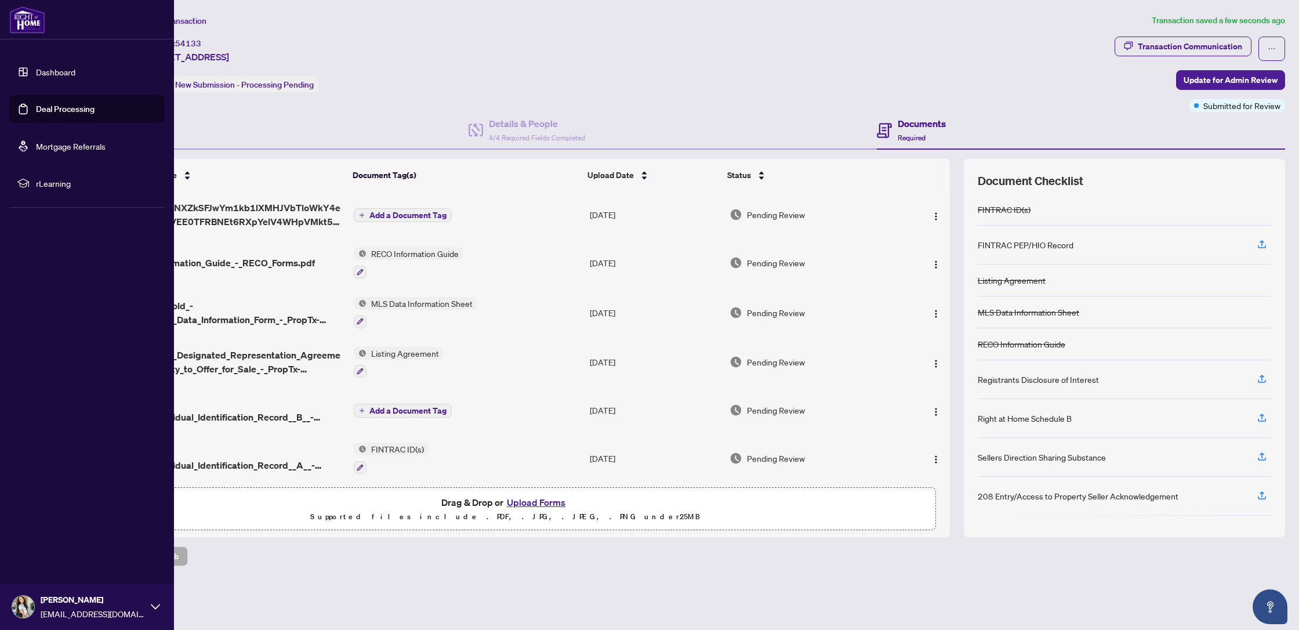
click at [36, 75] on link "Dashboard" at bounding box center [55, 72] width 39 height 10
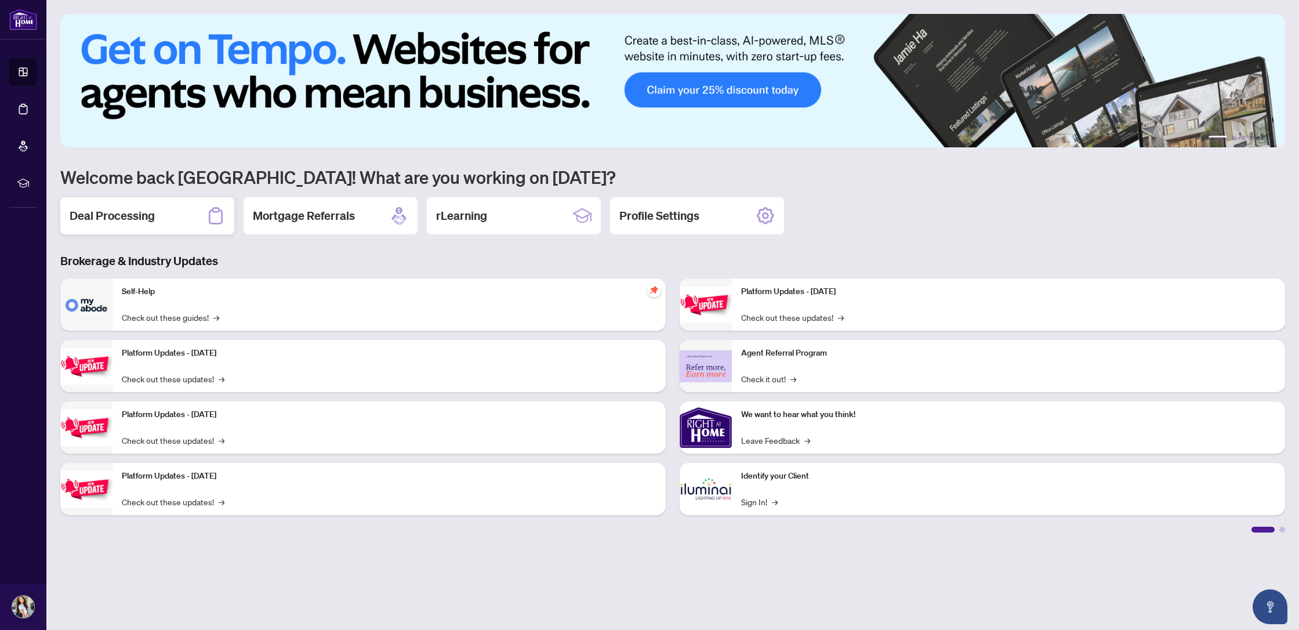
click at [179, 217] on div "Deal Processing" at bounding box center [147, 215] width 174 height 37
